Goal: Task Accomplishment & Management: Use online tool/utility

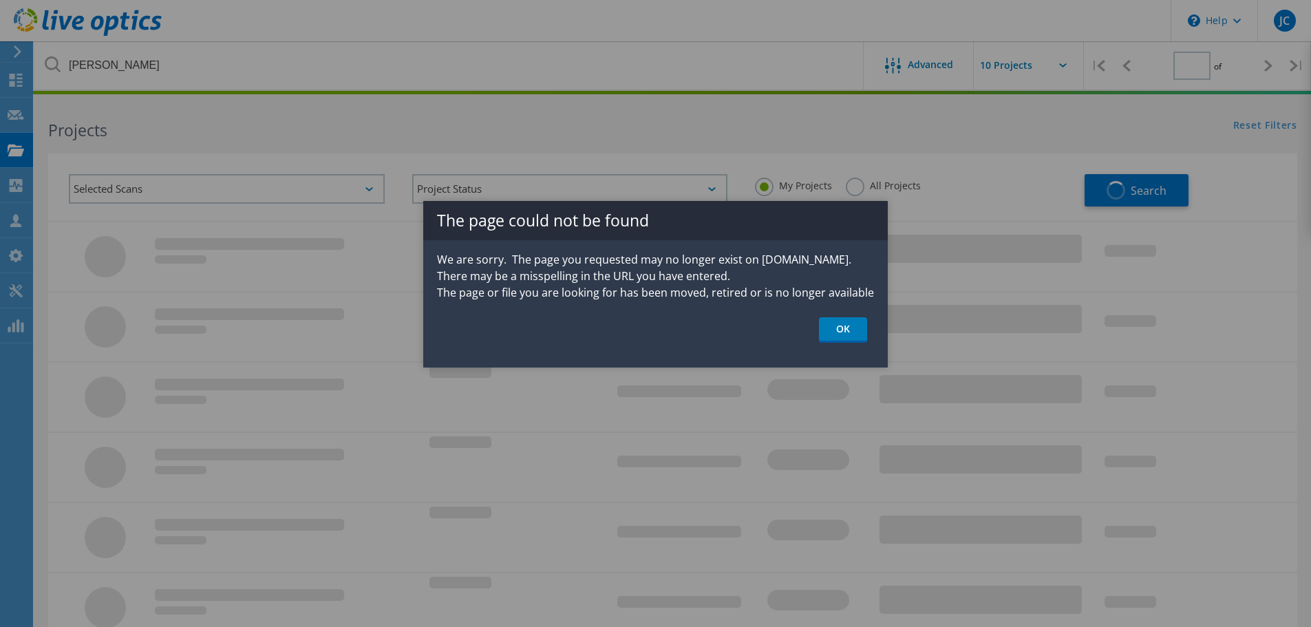
type input "1"
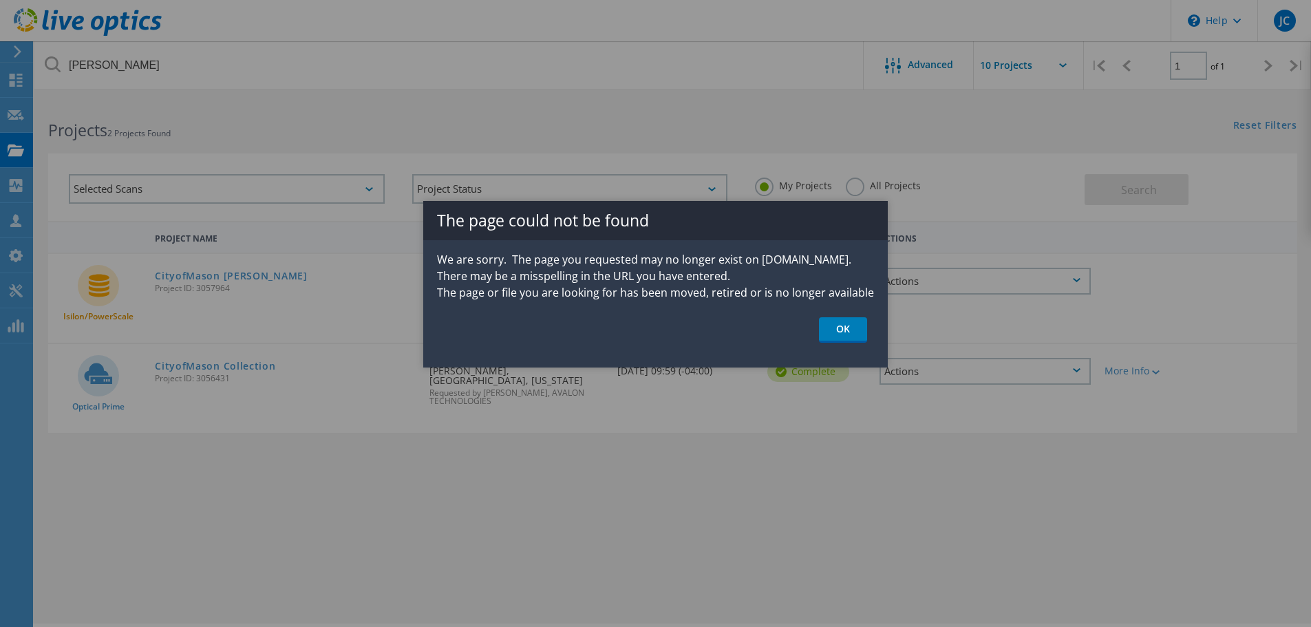
click at [47, 61] on div at bounding box center [655, 313] width 1311 height 627
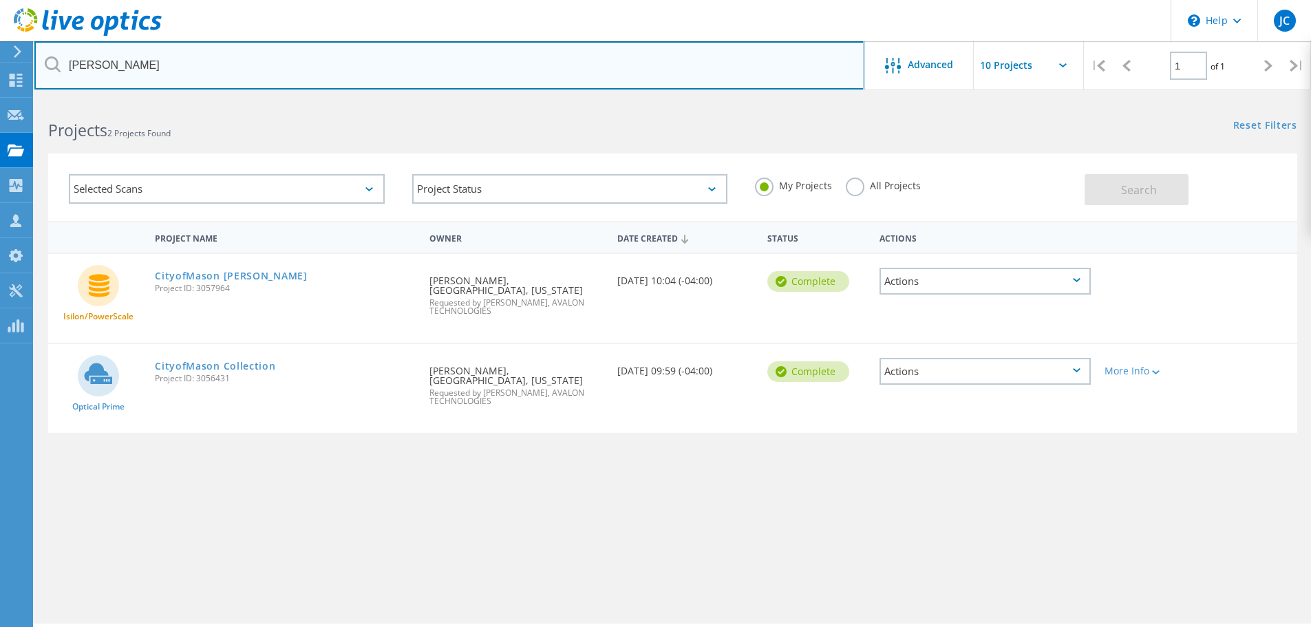
click at [173, 69] on input "mason" at bounding box center [449, 65] width 830 height 48
type input "m"
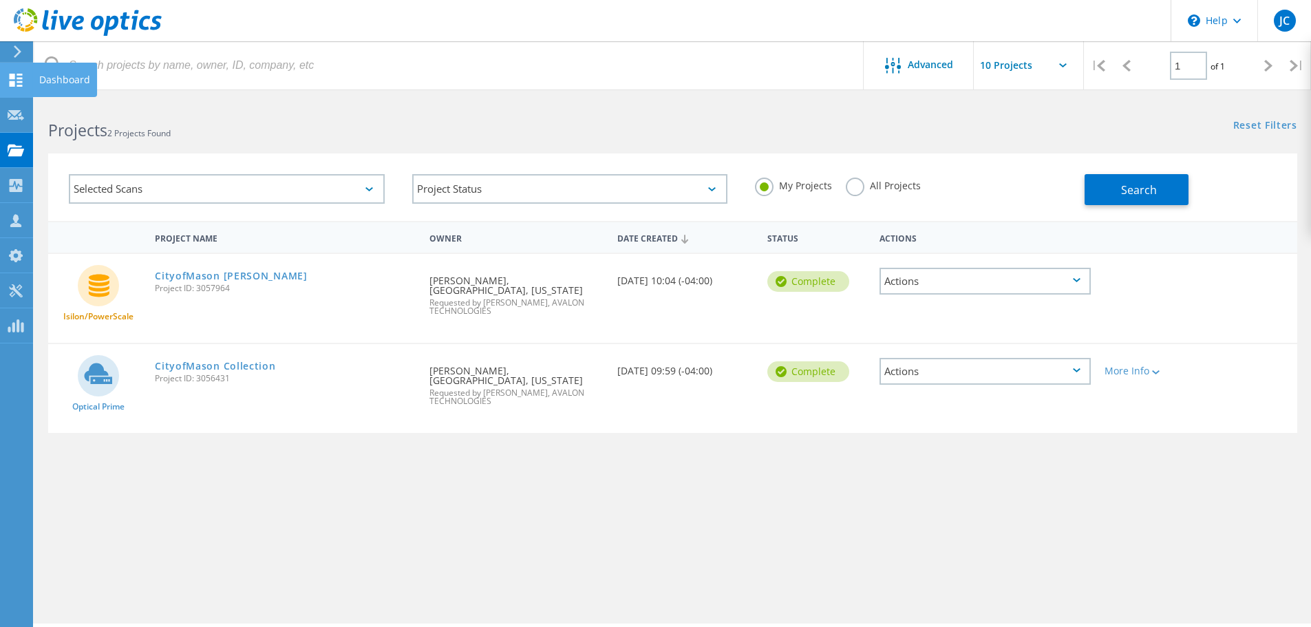
click at [13, 80] on icon at bounding box center [16, 80] width 17 height 13
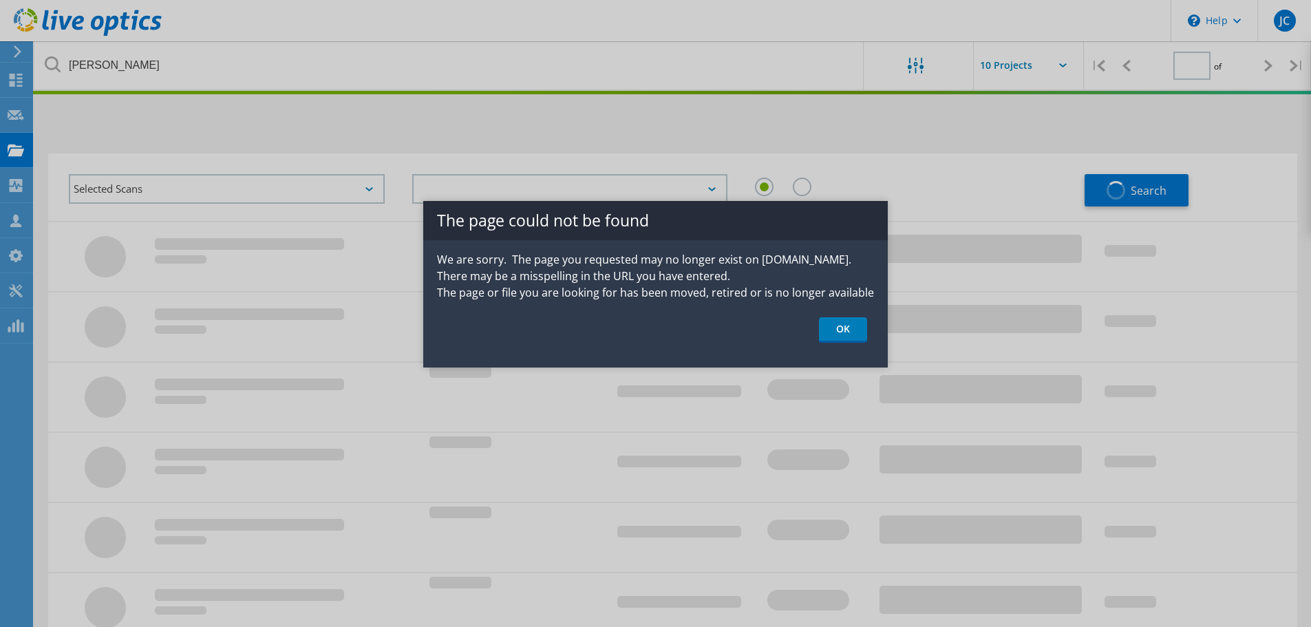
type input "1"
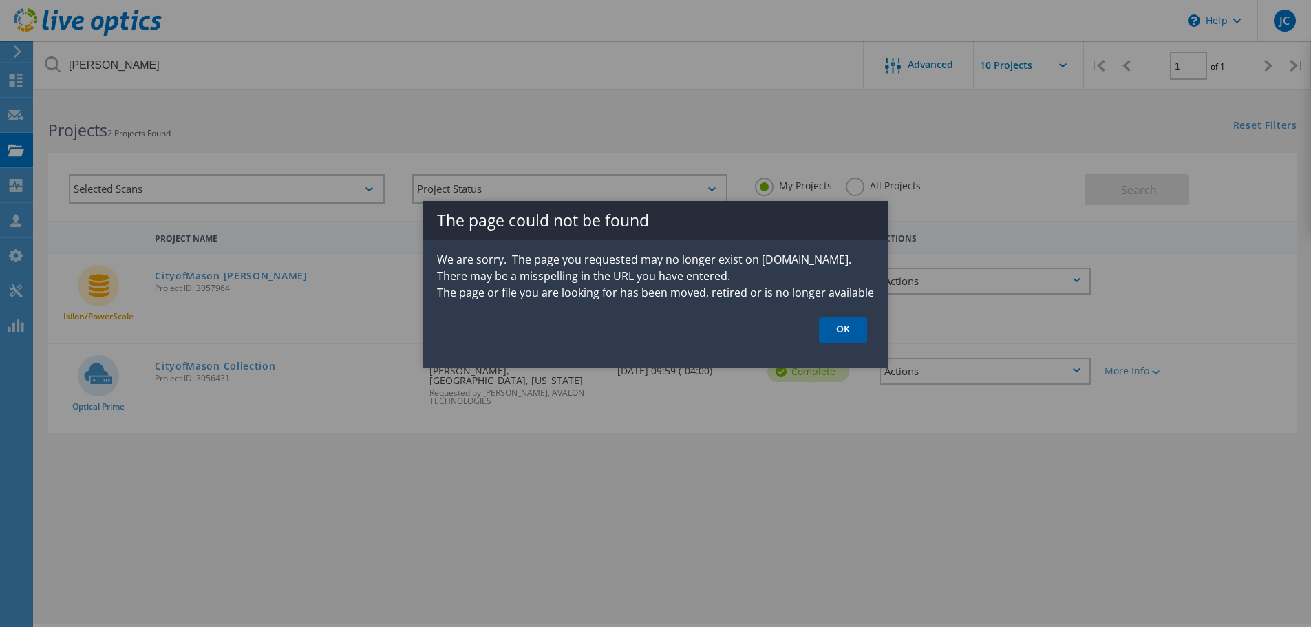
click at [833, 330] on link "OK" at bounding box center [843, 329] width 48 height 25
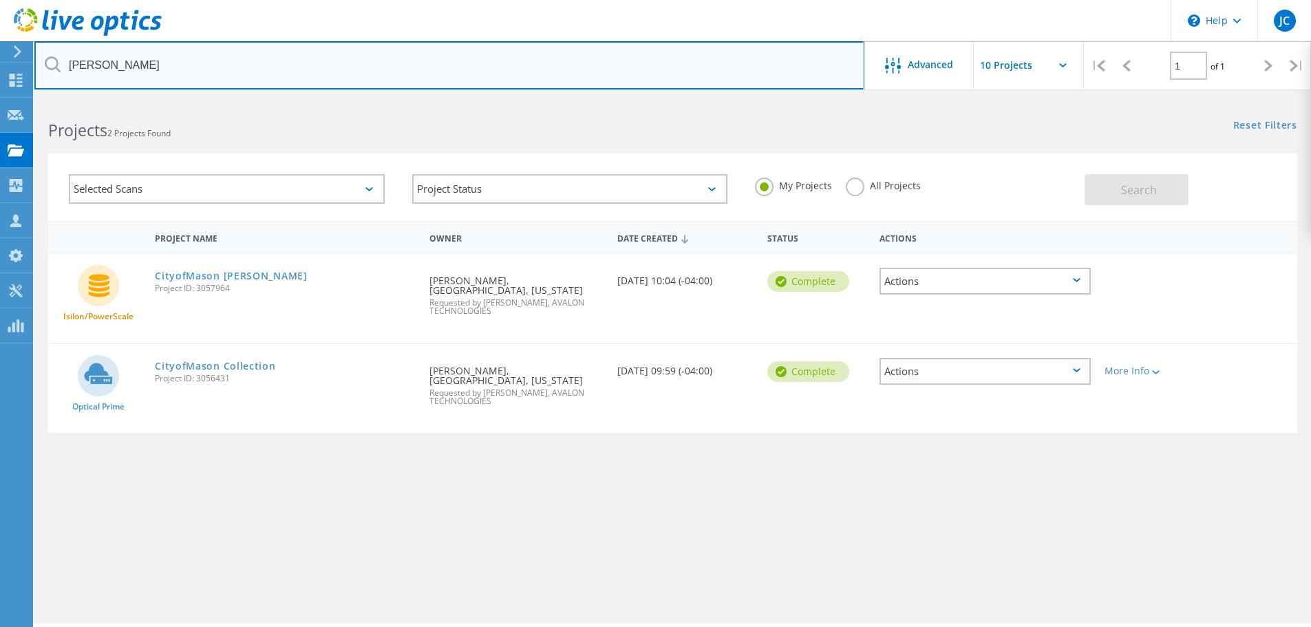
click at [103, 65] on input "mason" at bounding box center [449, 65] width 830 height 48
type input "m"
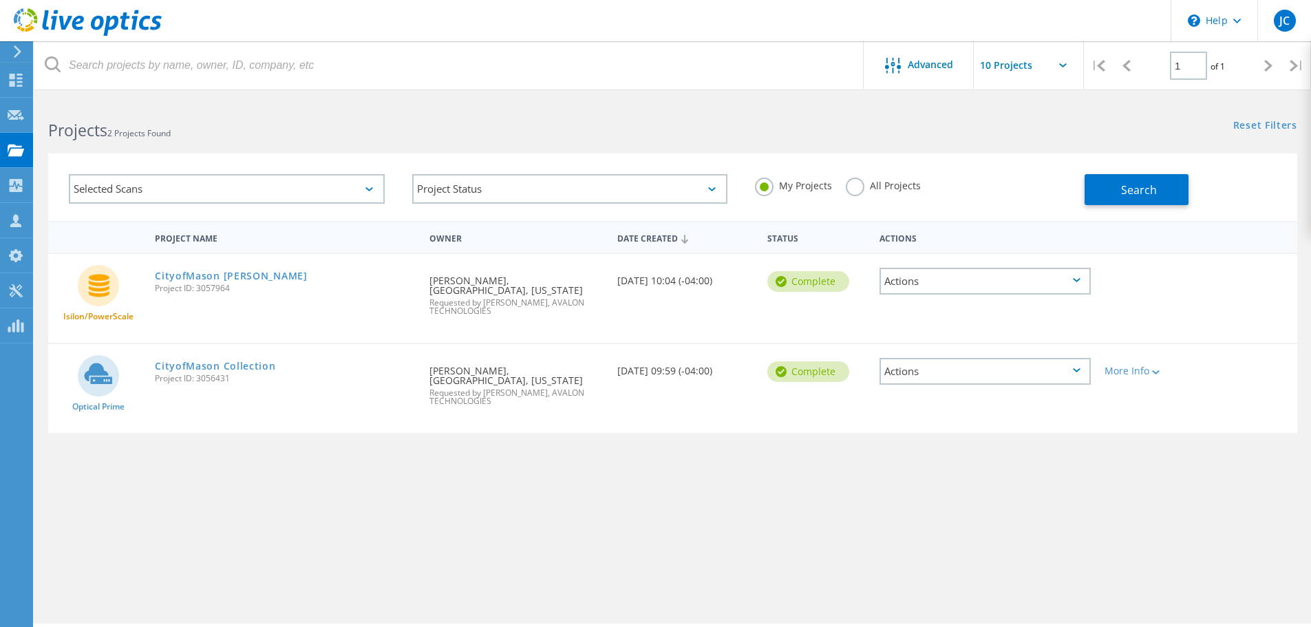
click at [219, 120] on h2 "Projects 2 Projects Found" at bounding box center [353, 130] width 610 height 23
click at [19, 84] on icon at bounding box center [16, 80] width 17 height 13
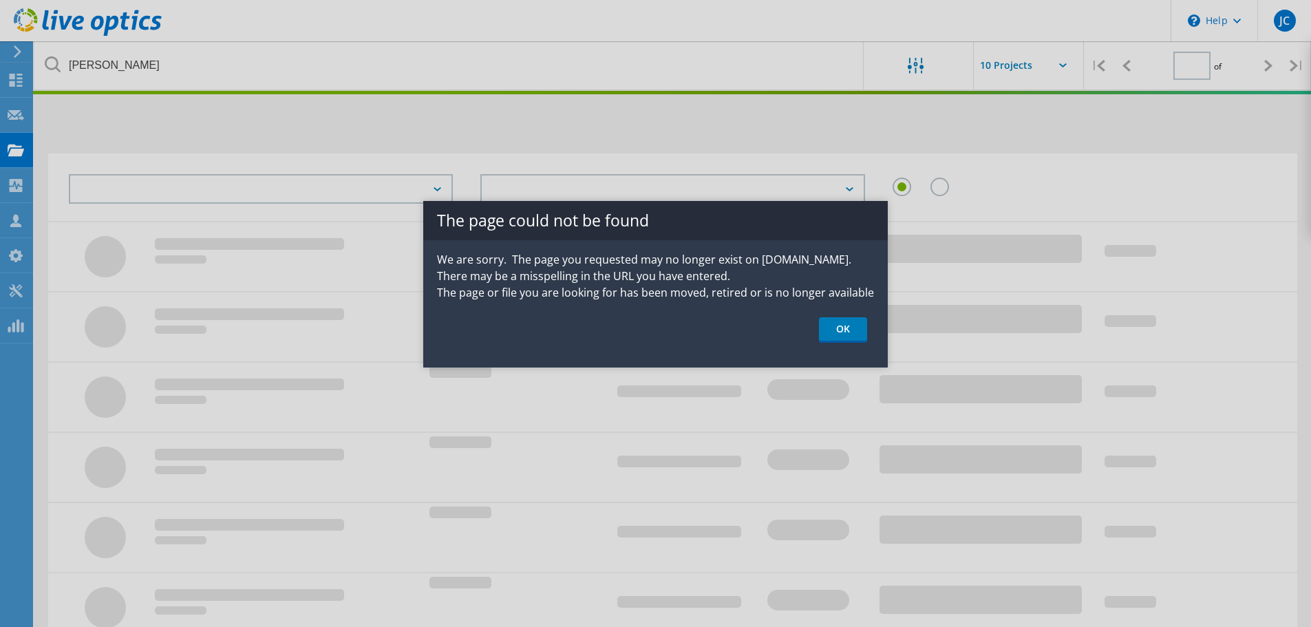
type input "1"
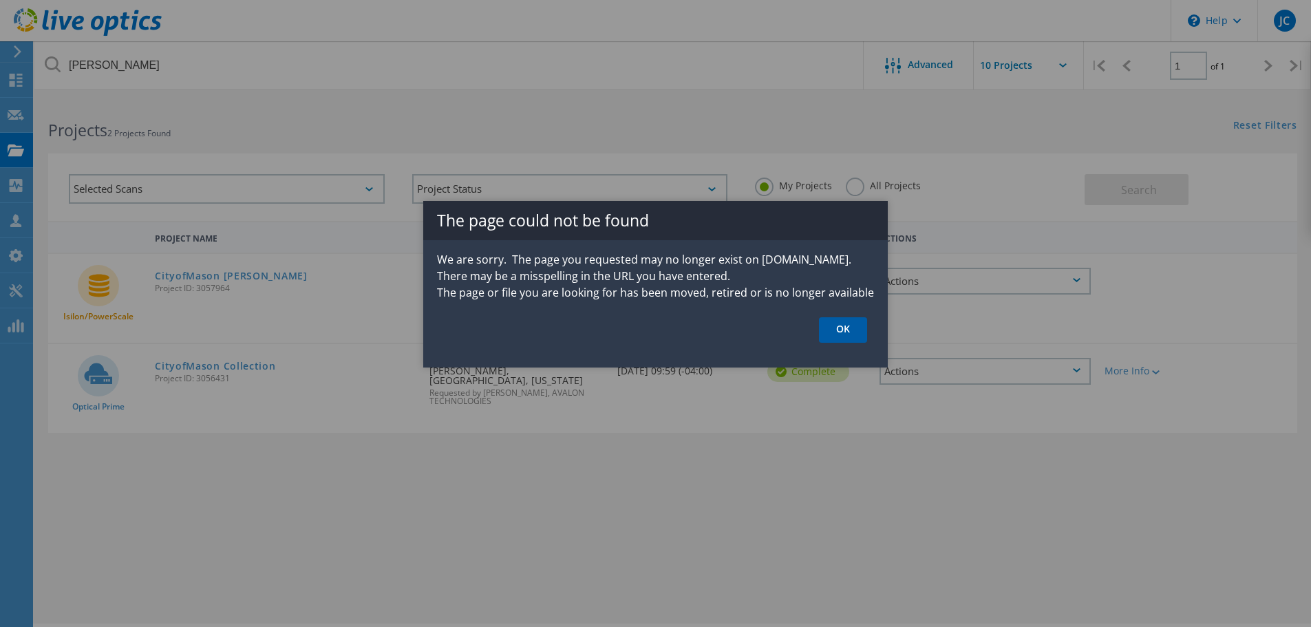
click at [838, 327] on link "OK" at bounding box center [843, 329] width 48 height 25
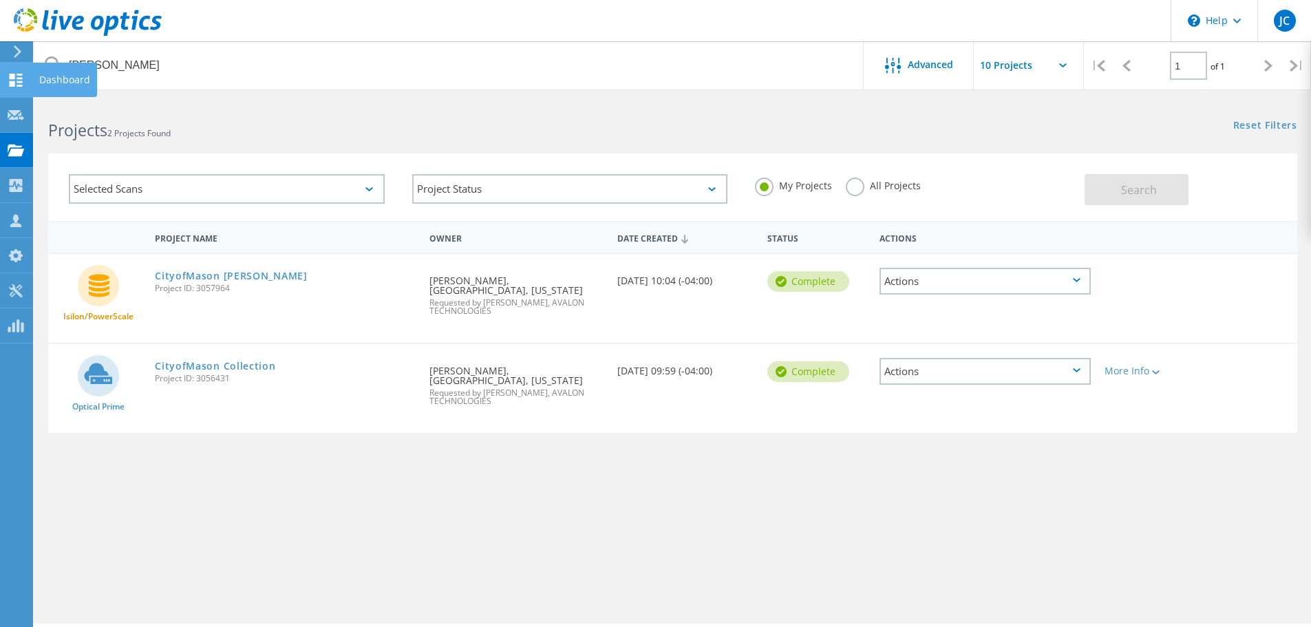
click at [23, 81] on icon at bounding box center [16, 80] width 17 height 13
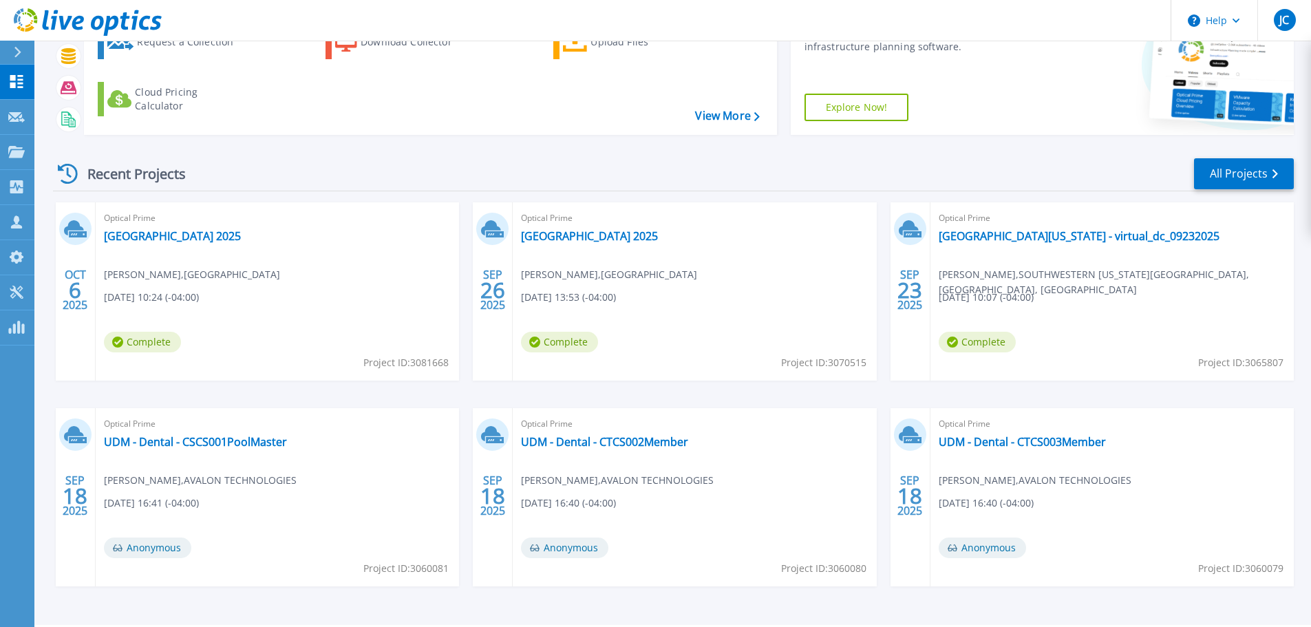
scroll to position [136, 0]
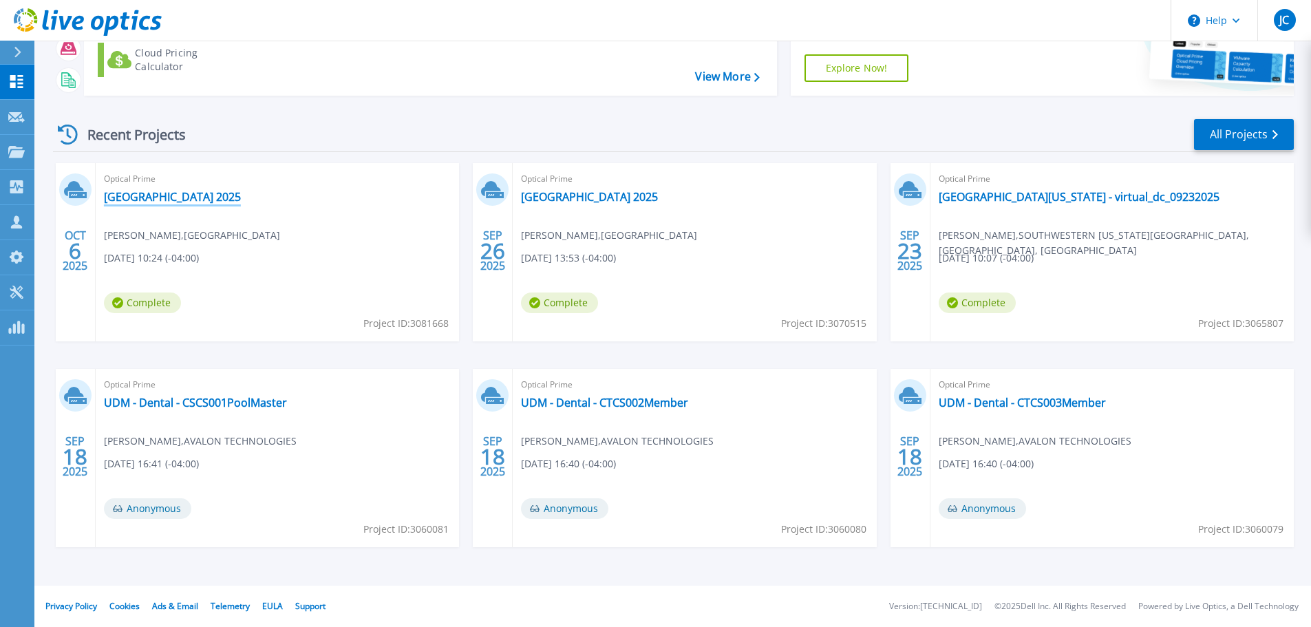
click at [193, 200] on link "[GEOGRAPHIC_DATA] 2025" at bounding box center [172, 197] width 137 height 14
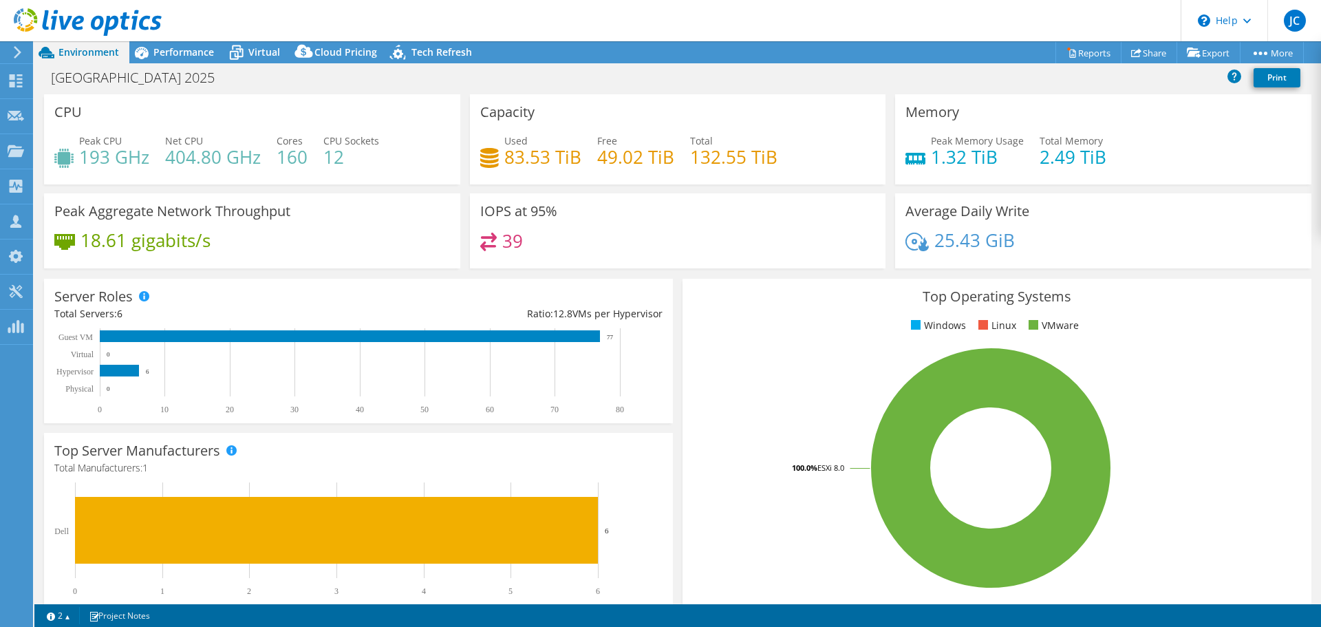
select select "USD"
click at [1155, 51] on link "Share" at bounding box center [1149, 52] width 56 height 21
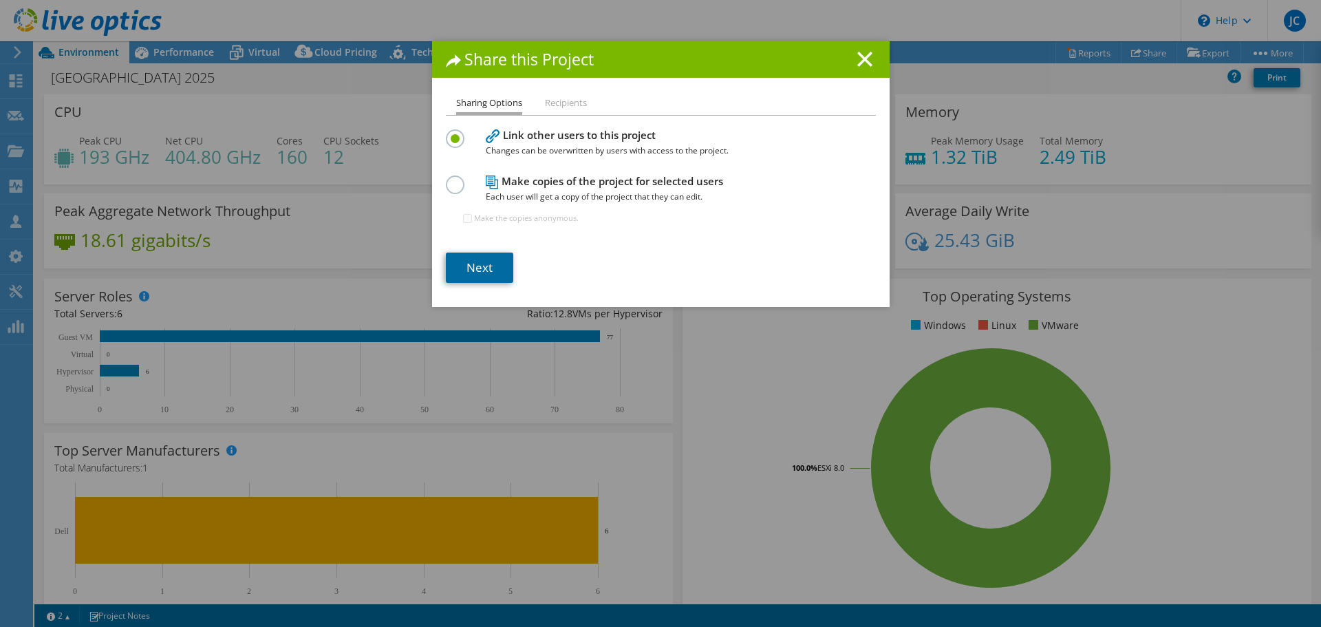
click at [478, 270] on link "Next" at bounding box center [479, 267] width 67 height 30
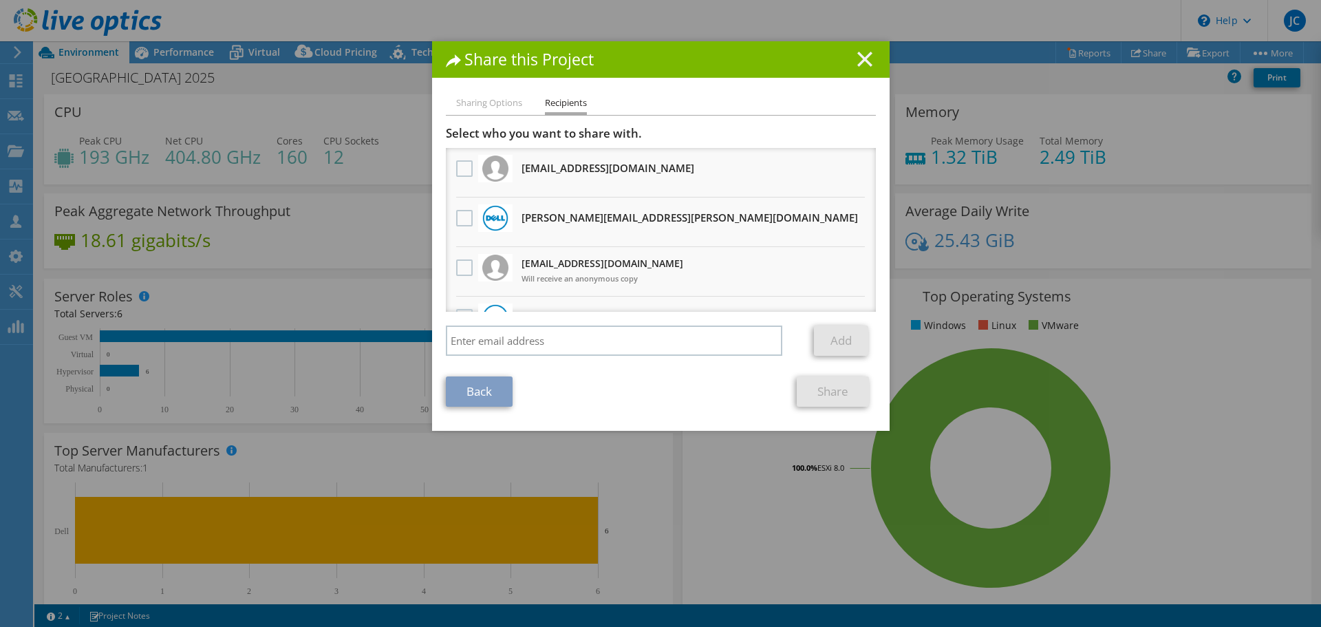
click at [859, 63] on icon at bounding box center [864, 59] width 15 height 15
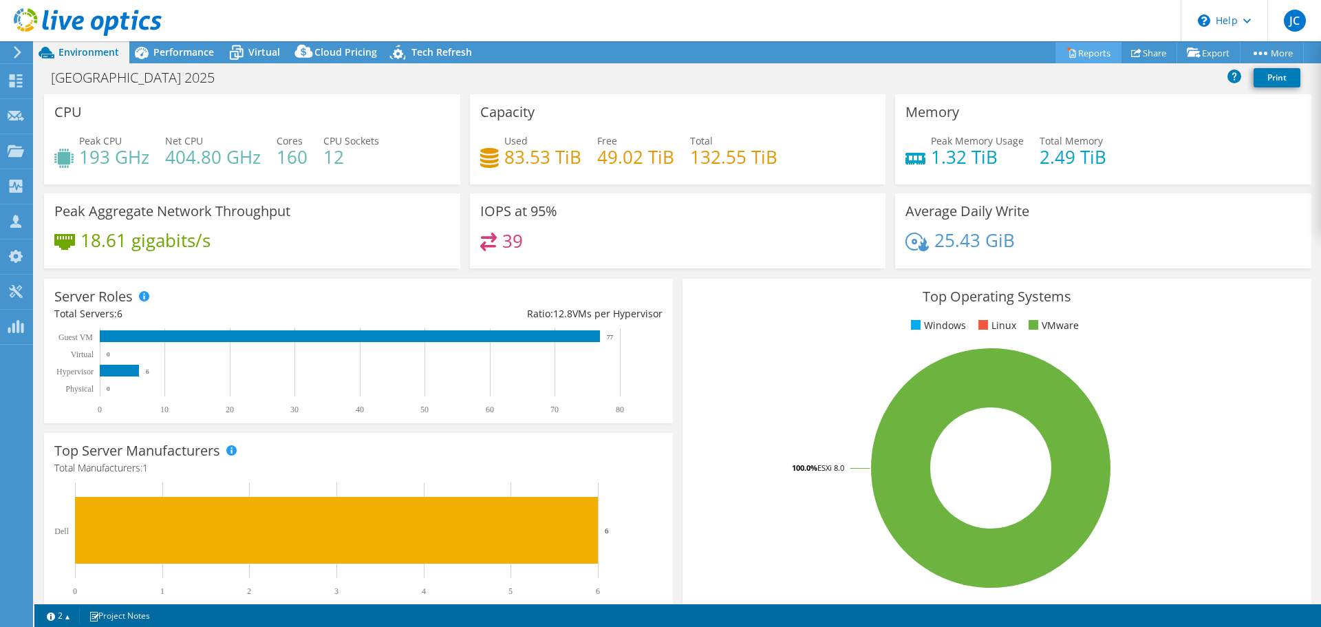
click at [1080, 56] on link "Reports" at bounding box center [1088, 52] width 66 height 21
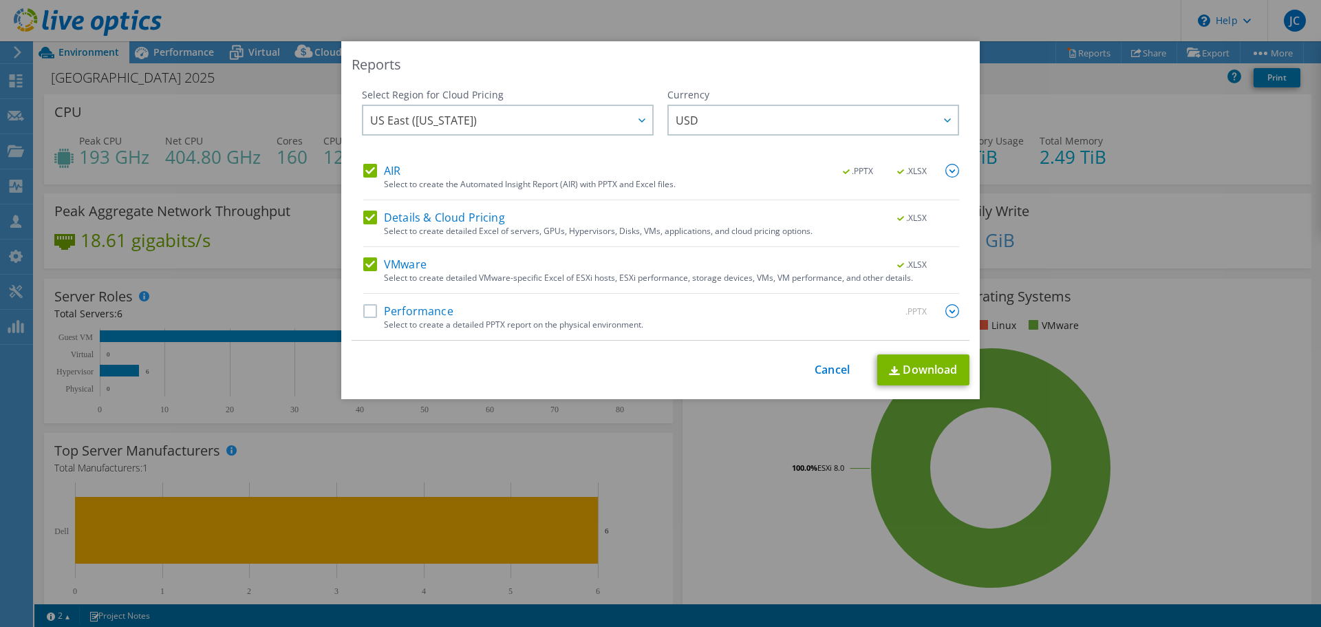
click at [369, 312] on label "Performance" at bounding box center [408, 311] width 90 height 14
click at [0, 0] on input "Performance" at bounding box center [0, 0] width 0 height 0
click at [824, 366] on link "Cancel" at bounding box center [832, 369] width 35 height 13
